Goal: Task Accomplishment & Management: Manage account settings

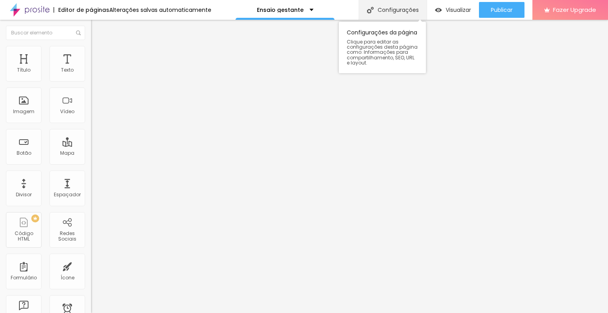
click at [372, 11] on img at bounding box center [370, 10] width 7 height 7
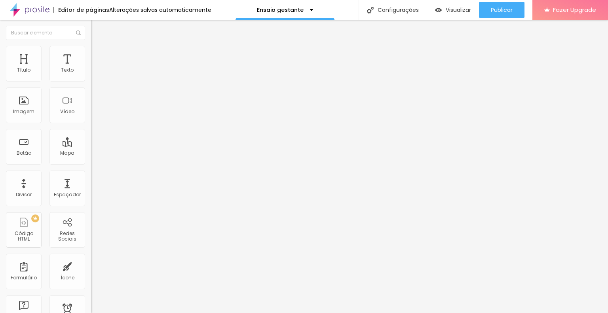
click at [453, 313] on div "Configurações da página" at bounding box center [304, 319] width 608 height 12
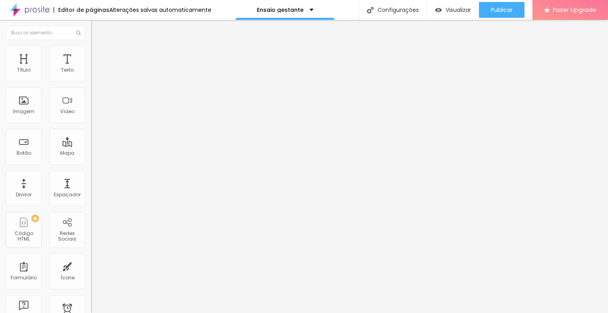
click at [319, 9] on div "Ensaio gestante" at bounding box center [285, 10] width 99 height 20
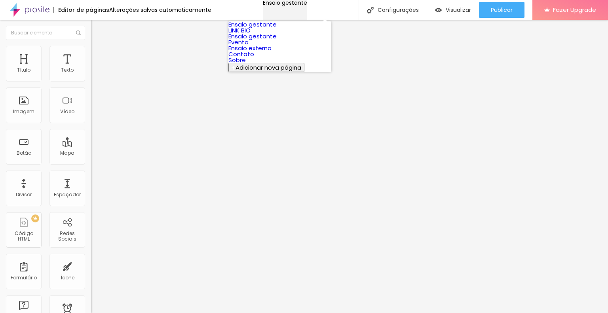
click at [307, 6] on div "Ensaio gestante" at bounding box center [285, 3] width 44 height 6
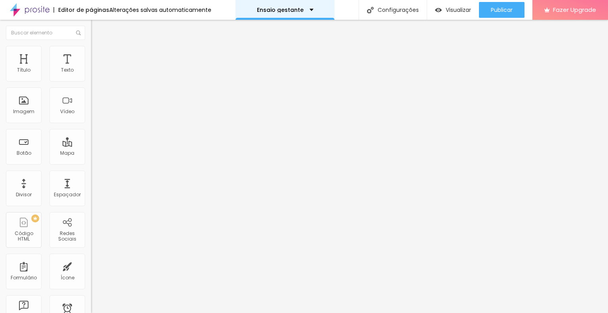
click at [317, 9] on div "Ensaio gestante" at bounding box center [285, 10] width 99 height 20
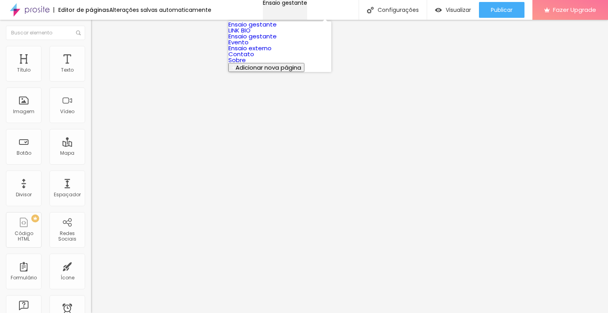
click at [307, 6] on div "Ensaio gestante" at bounding box center [285, 3] width 44 height 6
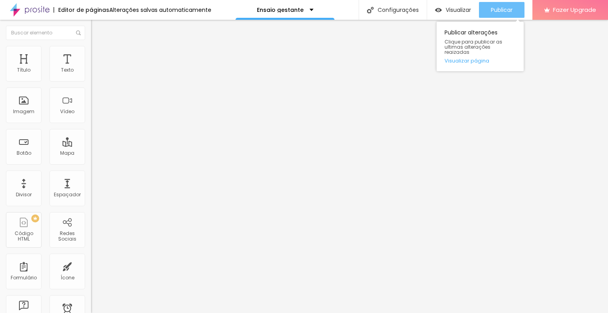
click at [475, 9] on icon "button" at bounding box center [475, 10] width 10 height 10
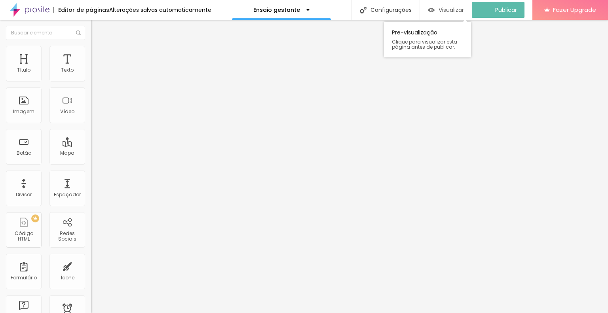
click at [435, 15] on div "Visualizar" at bounding box center [446, 10] width 36 height 16
